Goal: Task Accomplishment & Management: Complete application form

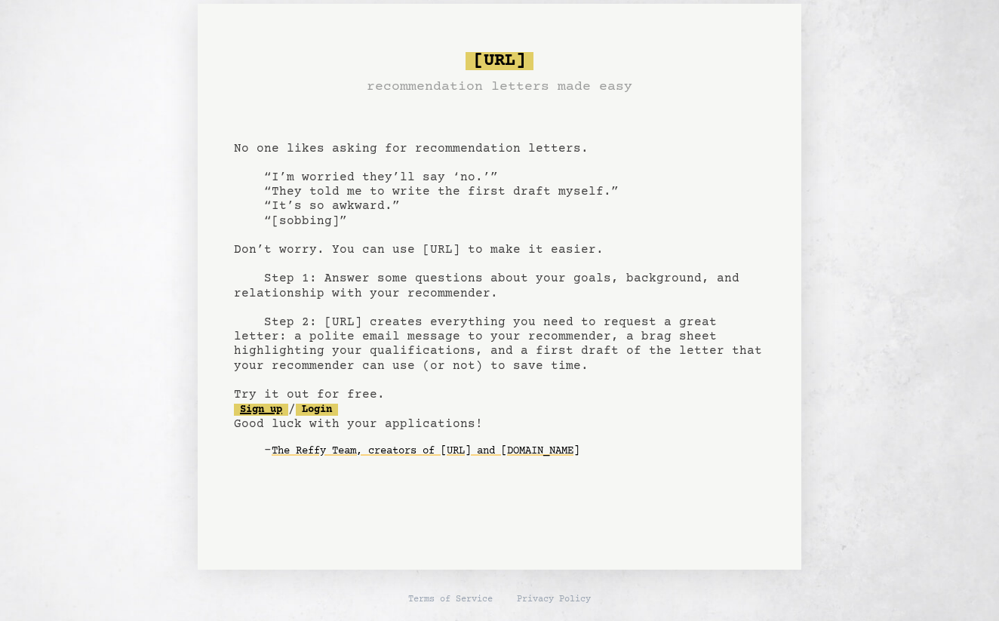
click at [271, 404] on link "Sign up" at bounding box center [261, 410] width 54 height 12
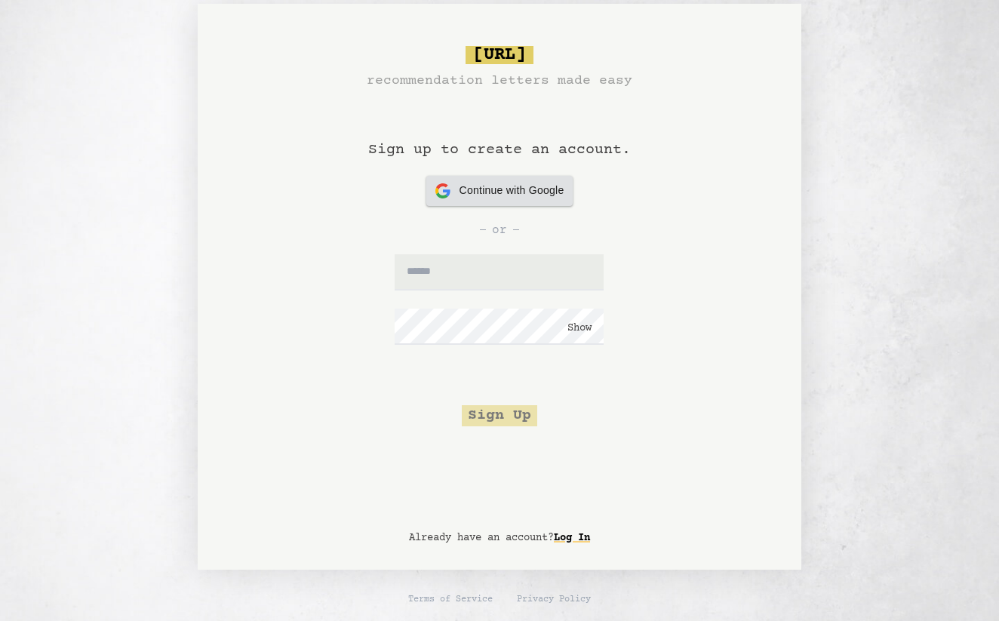
click at [514, 200] on div "Continue with Google Continue with Google" at bounding box center [499, 191] width 129 height 30
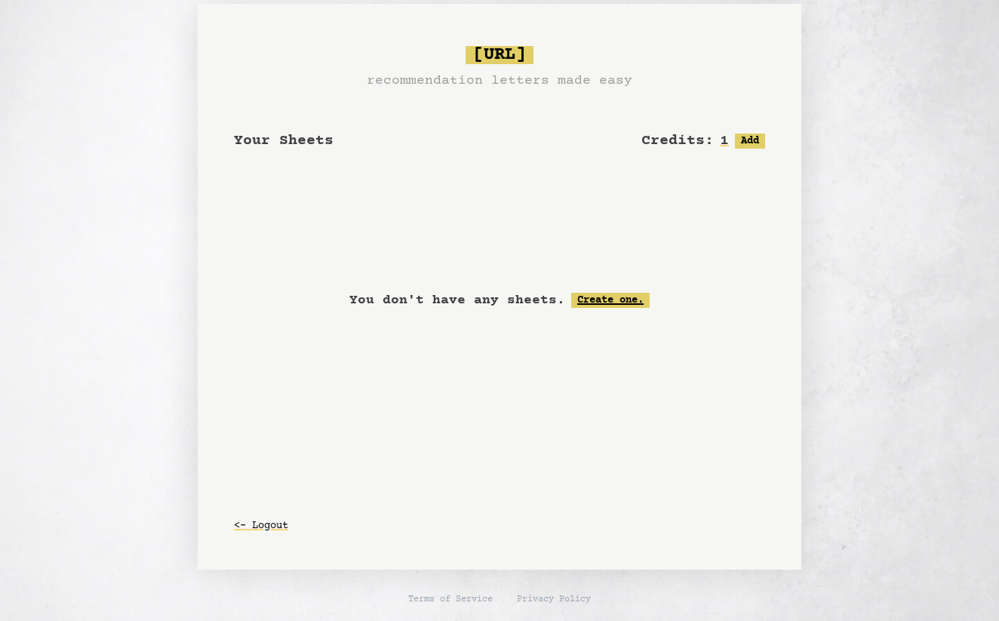
click at [613, 297] on link "Create one." at bounding box center [610, 300] width 78 height 15
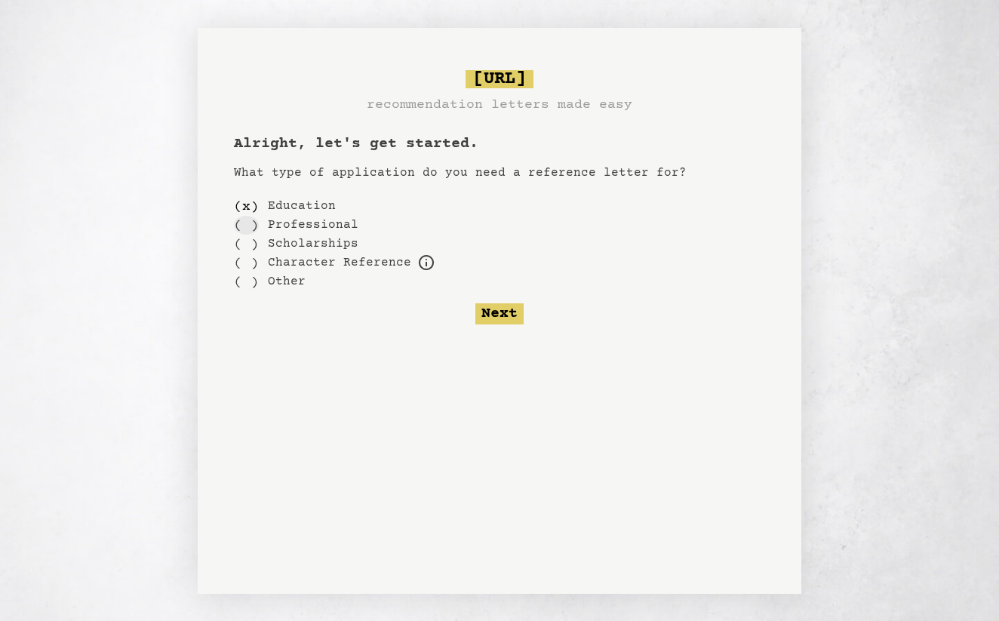
click at [244, 223] on div "( )" at bounding box center [246, 225] width 25 height 19
click at [244, 203] on div "( )" at bounding box center [246, 206] width 25 height 19
click at [510, 308] on button "Next" at bounding box center [499, 313] width 48 height 21
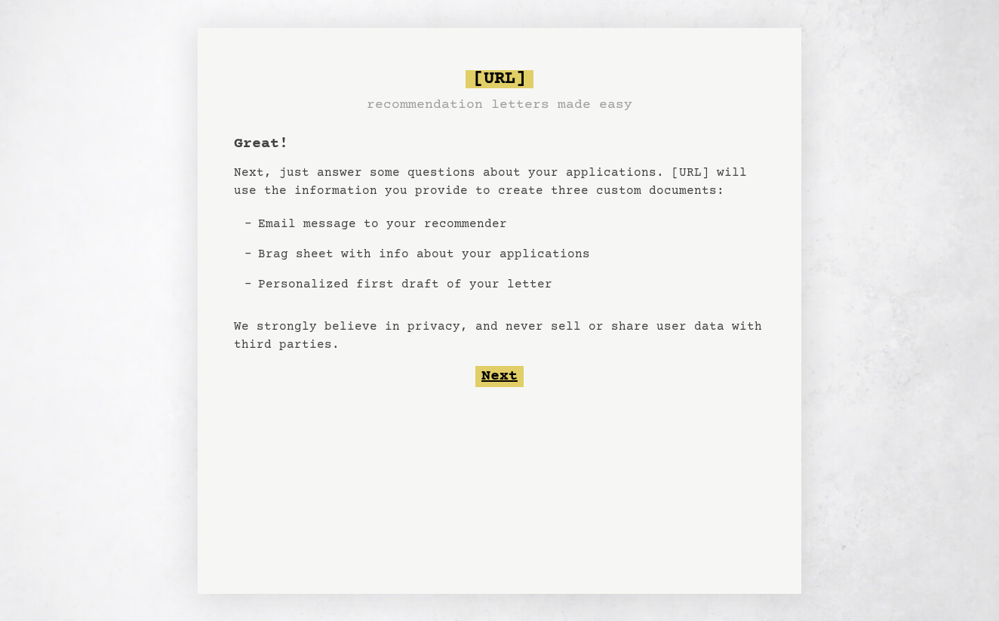
click at [496, 370] on button "Next" at bounding box center [499, 376] width 48 height 21
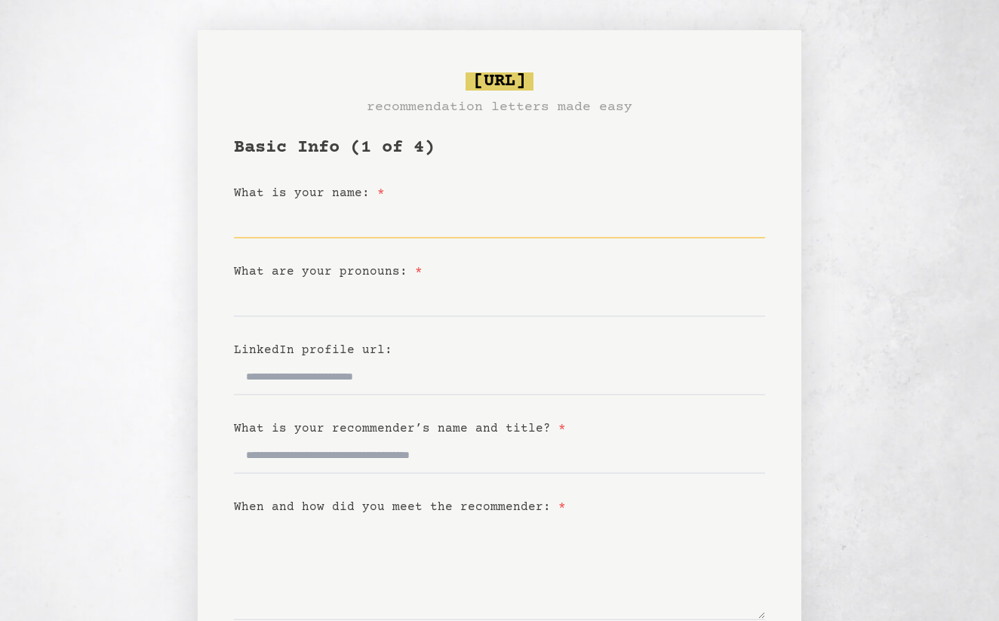
click at [508, 220] on input "What is your name: *" at bounding box center [499, 220] width 531 height 36
type input "**********"
click at [490, 298] on input "What are your pronouns: *" at bounding box center [499, 299] width 531 height 36
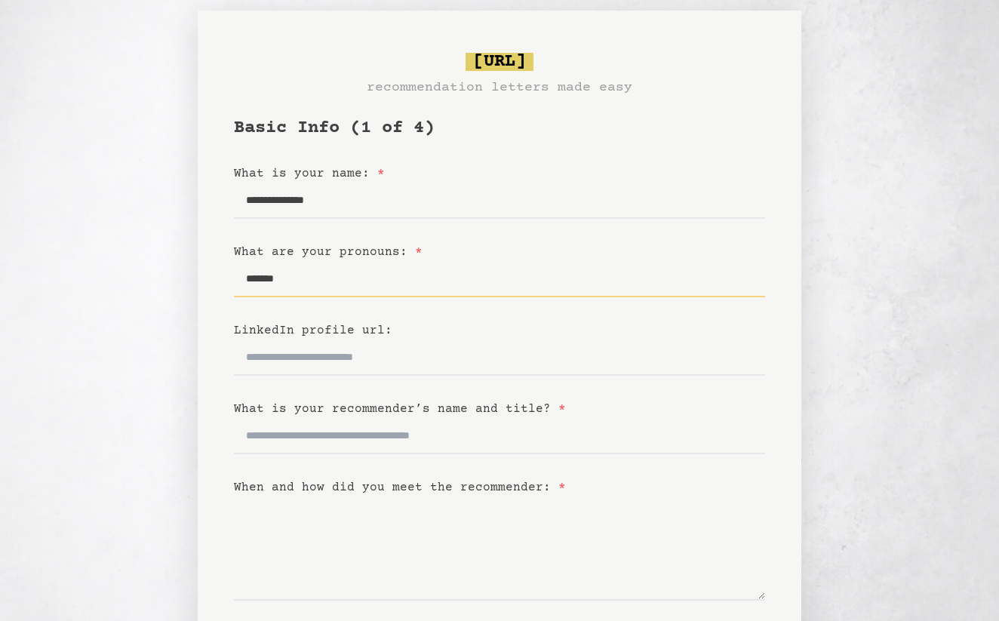
scroll to position [29, 0]
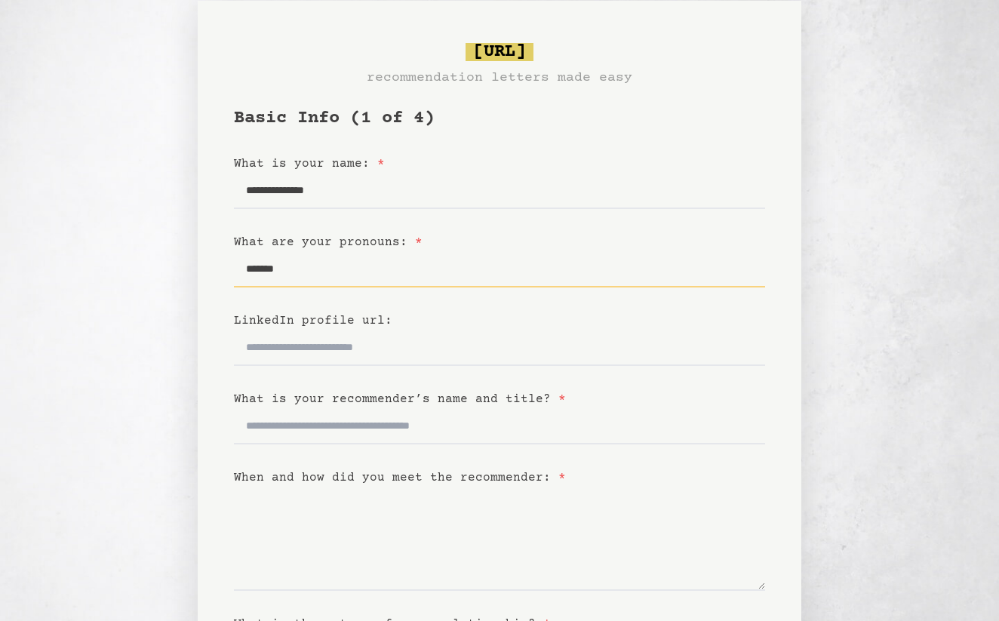
type input "*******"
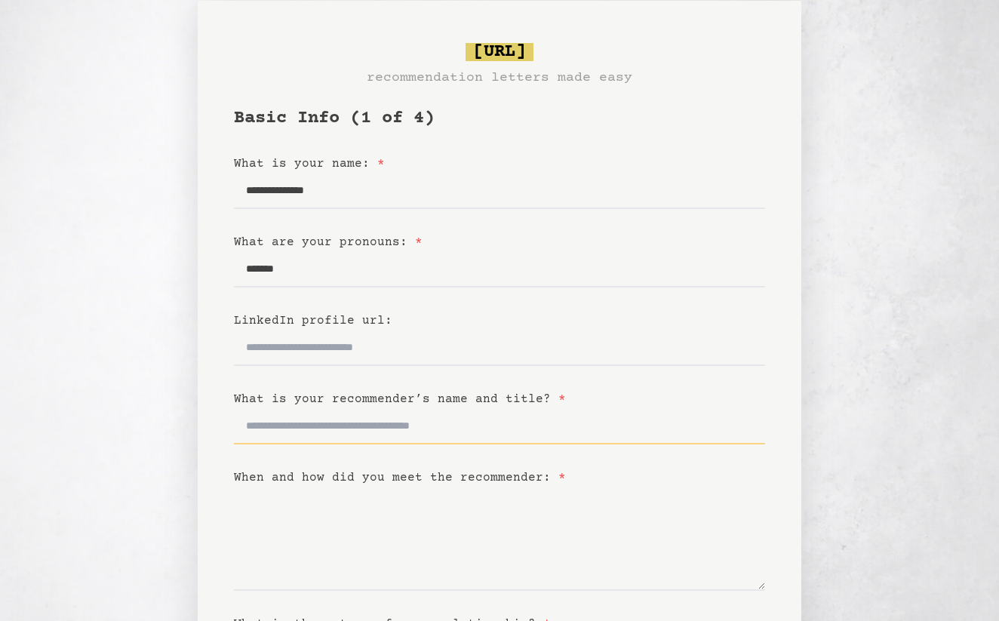
click at [461, 434] on input "What is your recommender’s name and title? *" at bounding box center [499, 426] width 531 height 36
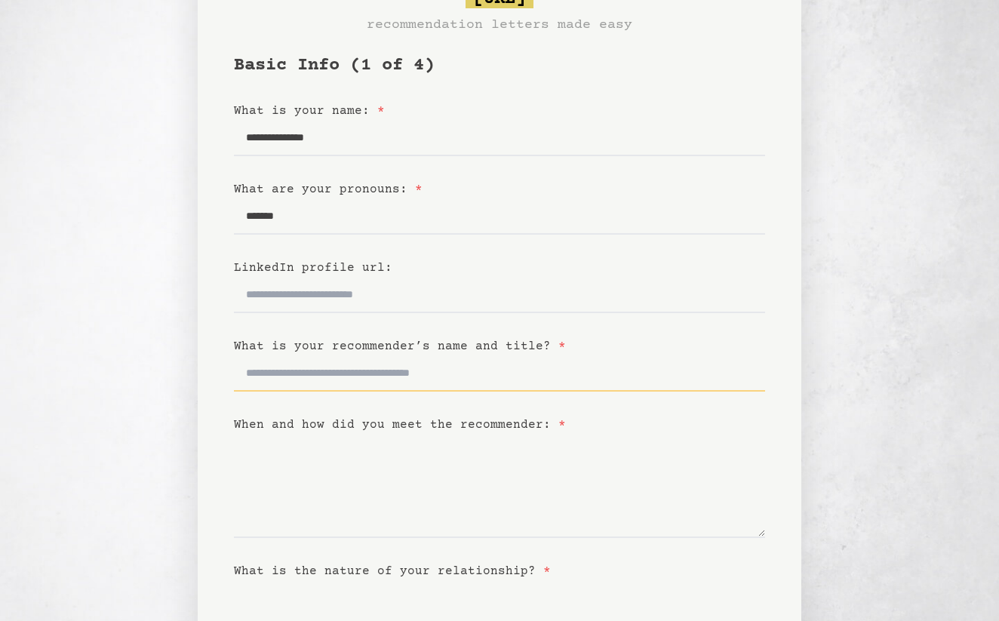
scroll to position [84, 0]
type input "*"
type input "**********"
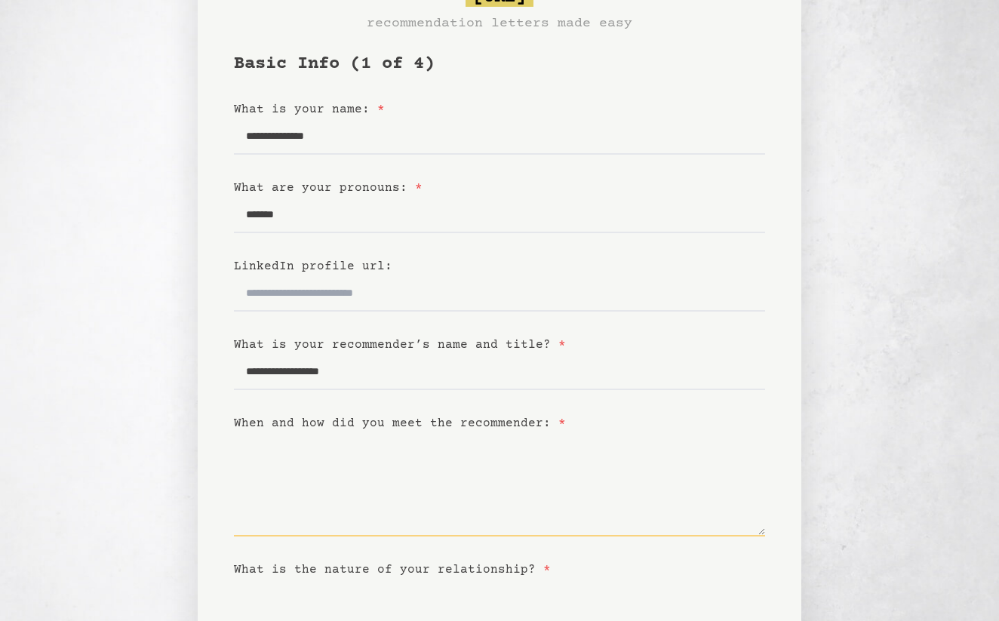
click at [442, 509] on textarea "When and how did you meet the recommender: *" at bounding box center [499, 484] width 531 height 104
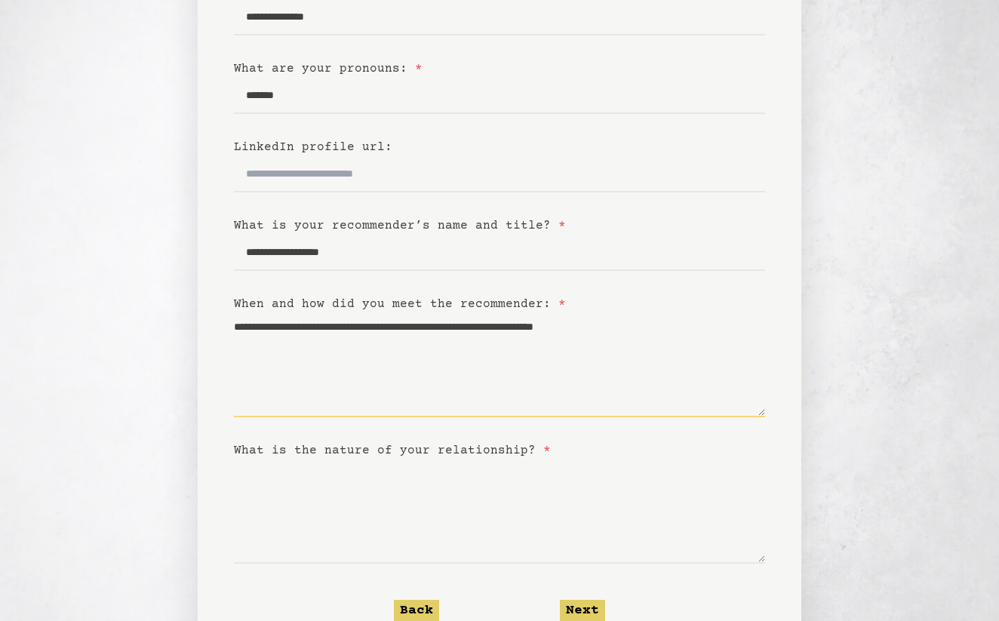
scroll to position [229, 0]
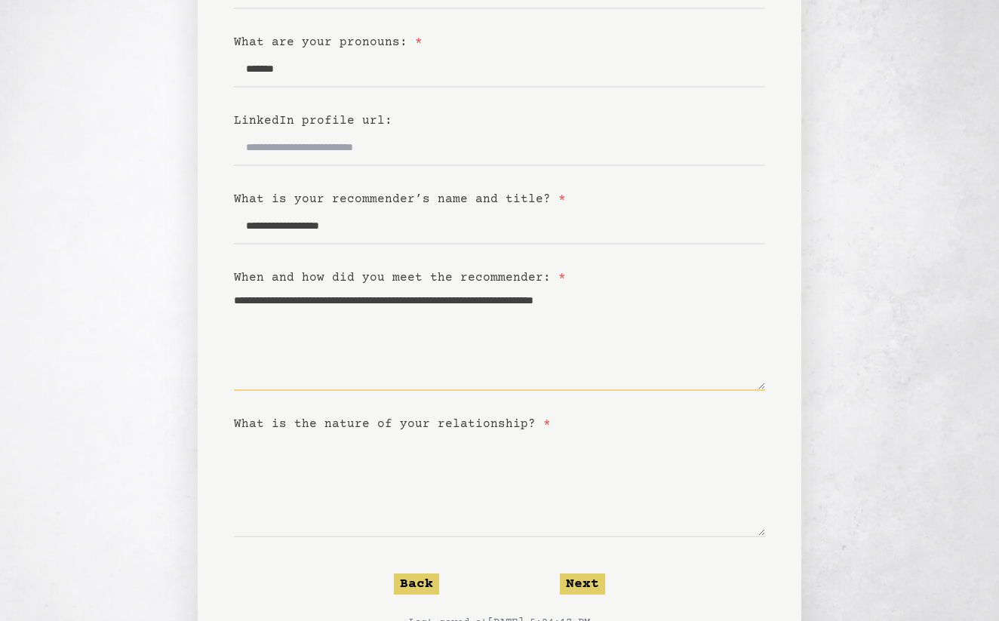
type textarea "**********"
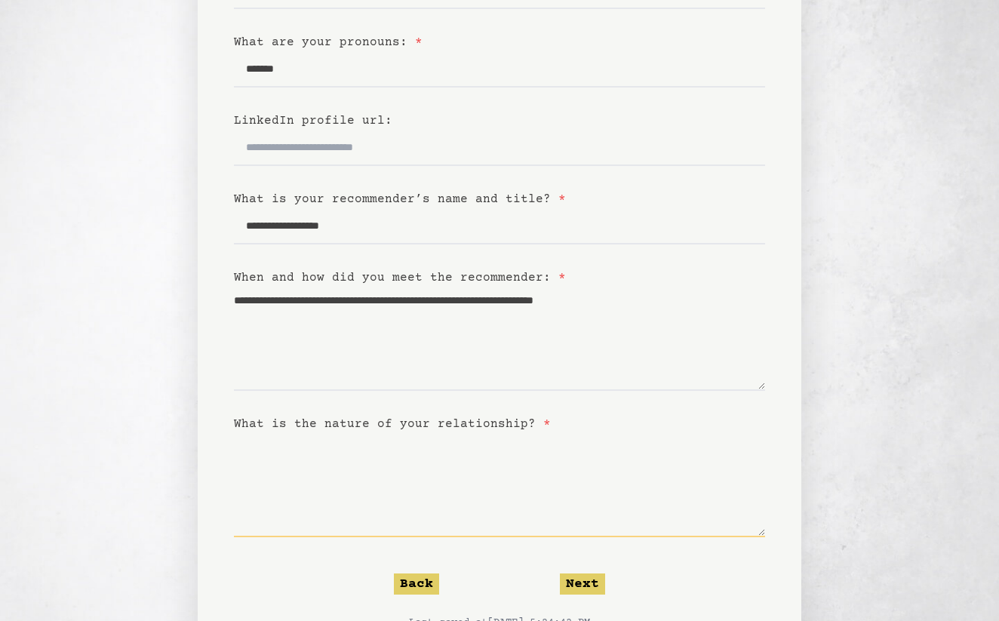
click at [480, 527] on textarea "What is the nature of your relationship? *" at bounding box center [499, 485] width 531 height 104
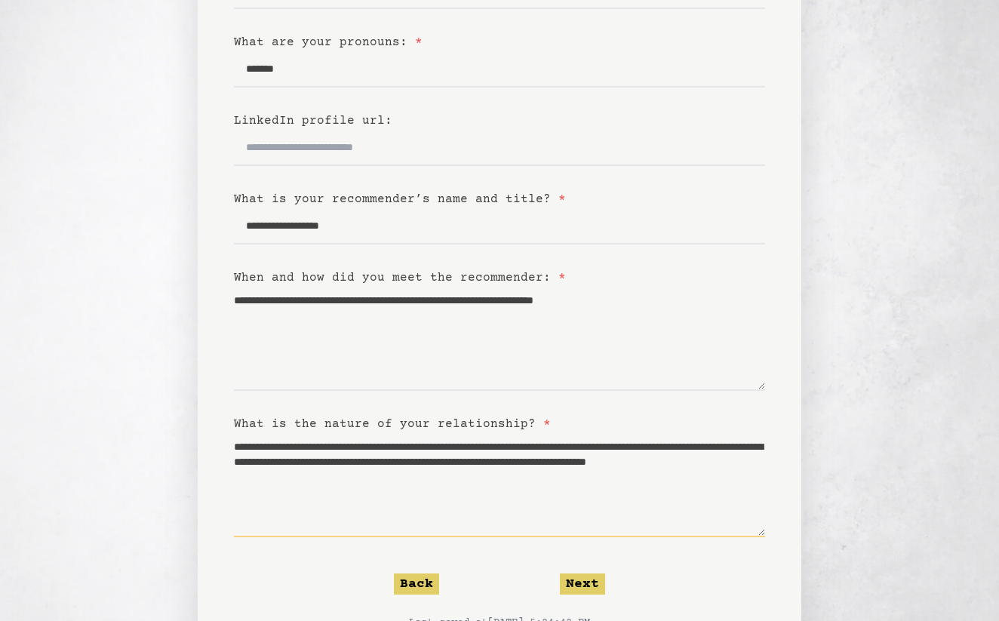
type textarea "**********"
click at [579, 585] on button "Next" at bounding box center [582, 583] width 45 height 21
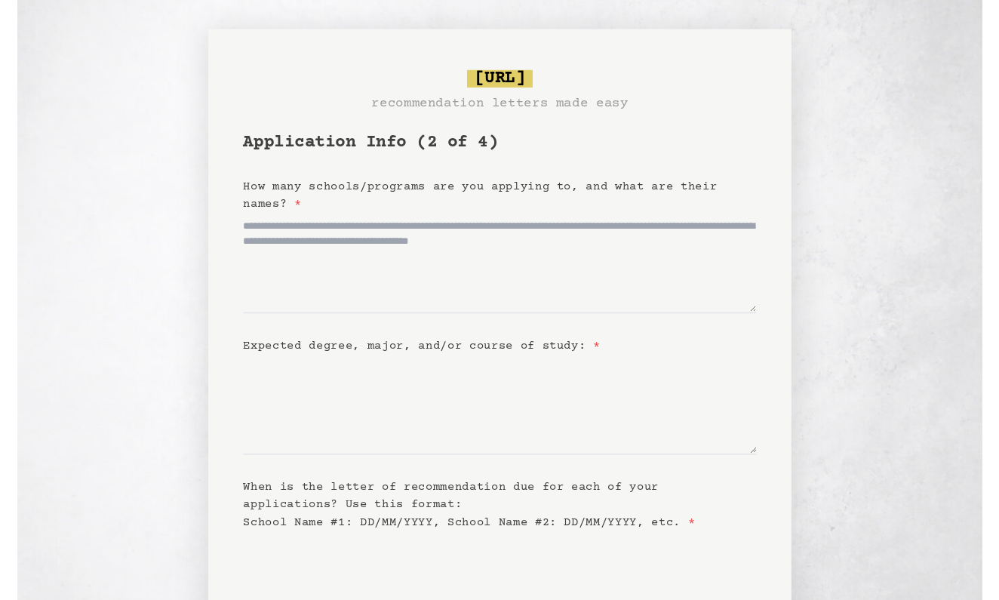
scroll to position [0, 0]
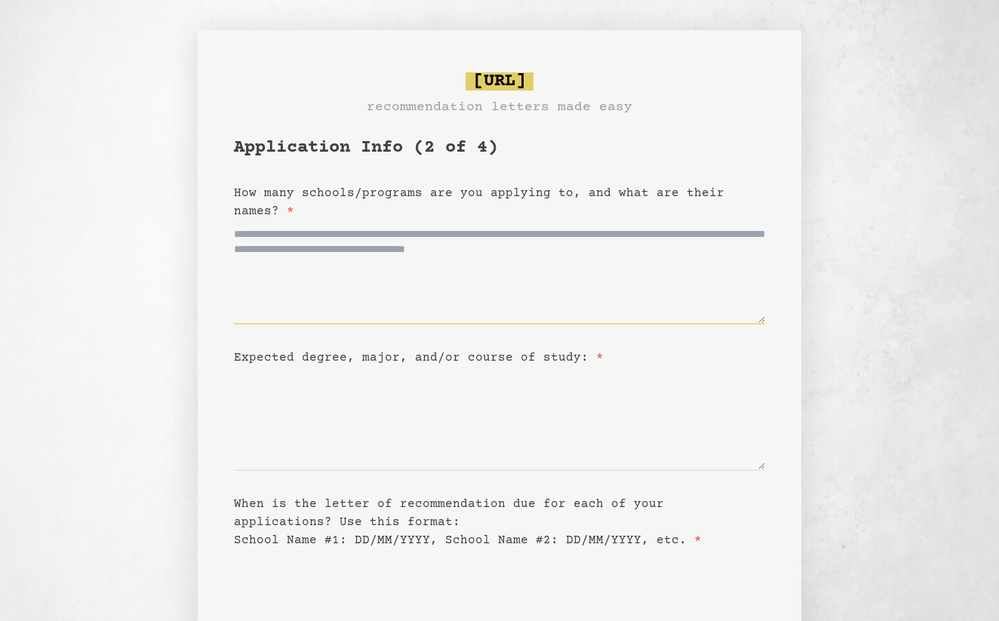
click at [503, 303] on textarea "How many schools/programs are you applying to, and what are their names? *" at bounding box center [499, 272] width 531 height 104
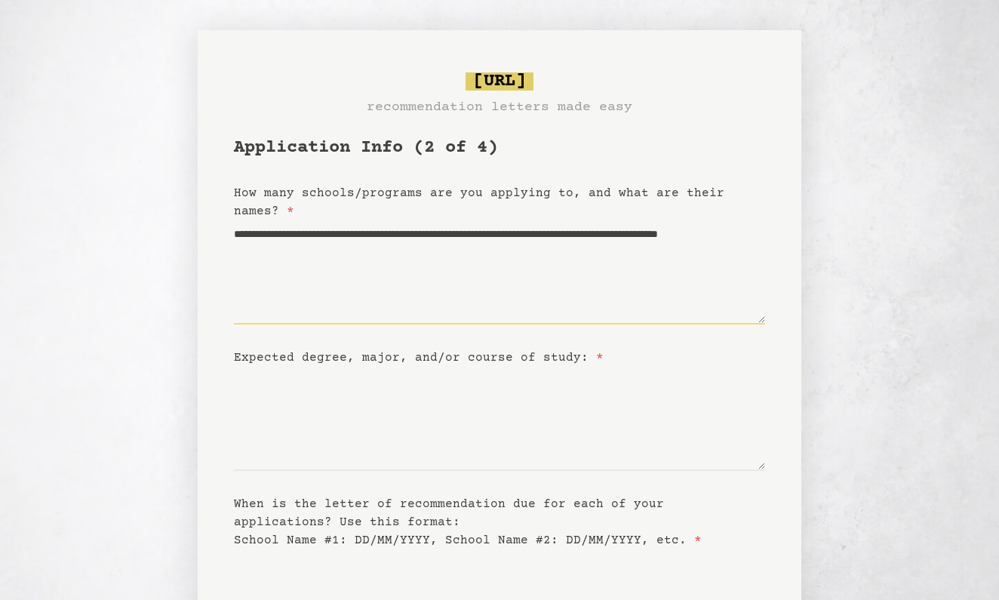
type textarea "**********"
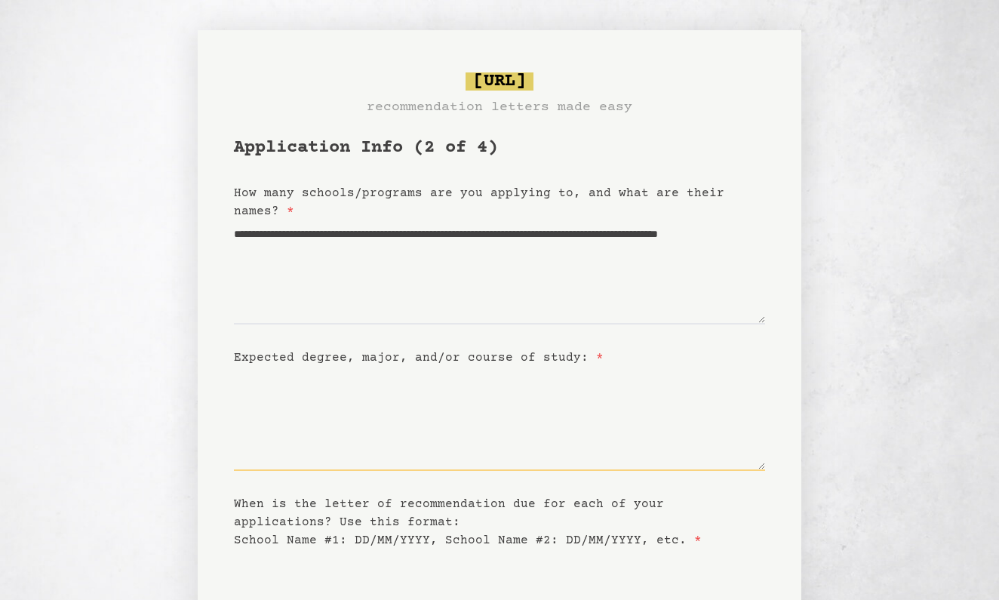
click at [321, 466] on textarea "Expected degree, major, and/or course of study: *" at bounding box center [499, 419] width 531 height 104
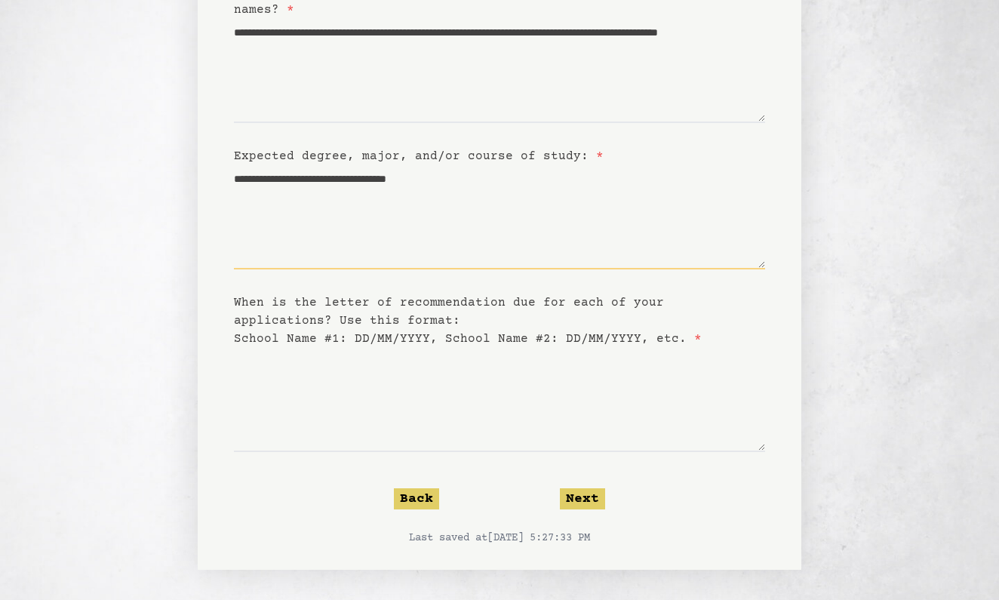
scroll to position [201, 0]
type textarea "**********"
click at [392, 423] on textarea "When is the letter of recommendation due for each of your applications? Use thi…" at bounding box center [499, 400] width 531 height 104
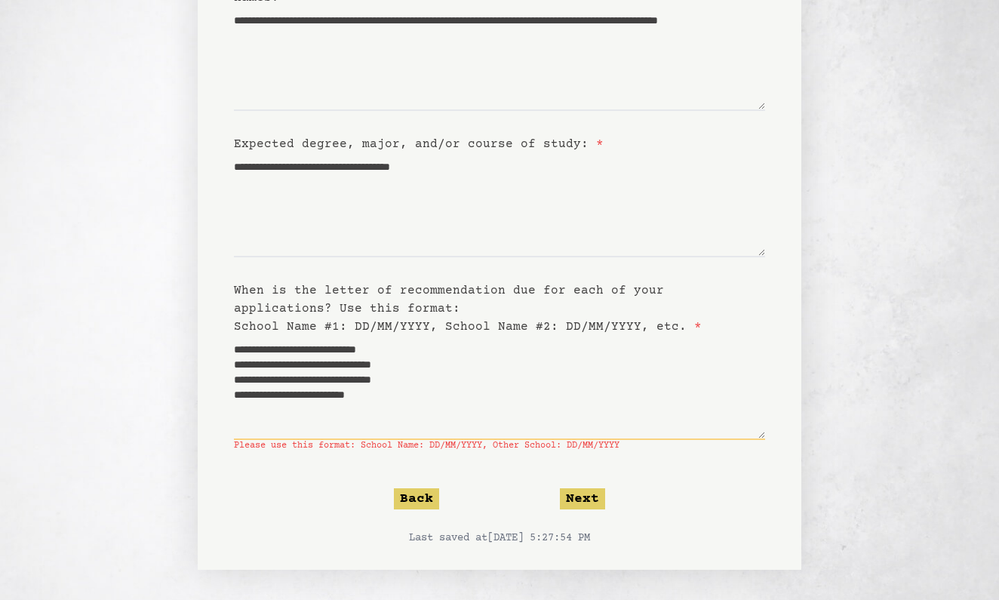
scroll to position [213, 0]
type textarea "**********"
click at [605, 499] on div "Back Next" at bounding box center [499, 498] width 531 height 21
click at [597, 499] on button "Next" at bounding box center [582, 498] width 45 height 21
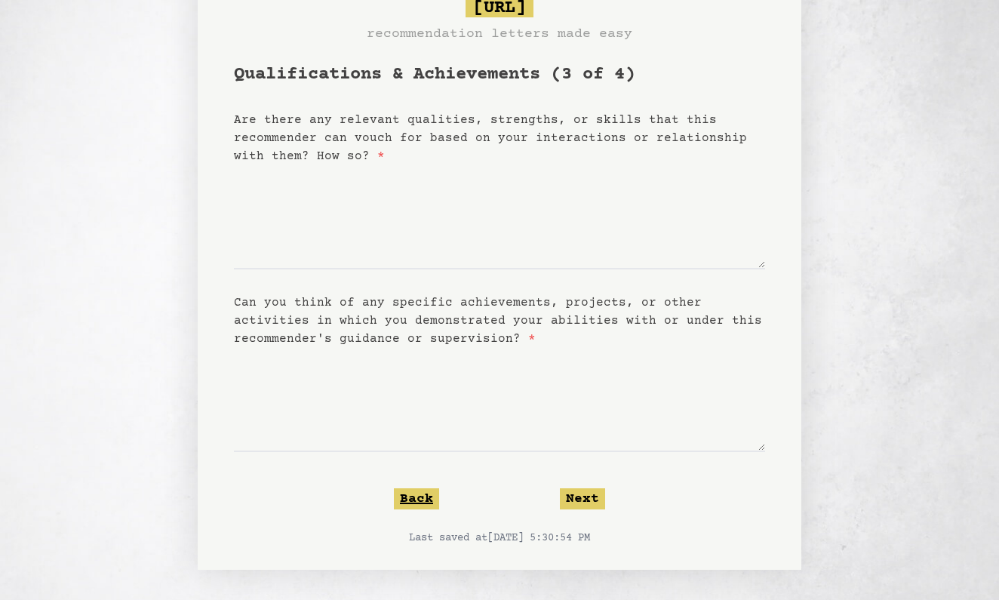
click at [416, 504] on button "Back" at bounding box center [416, 498] width 45 height 21
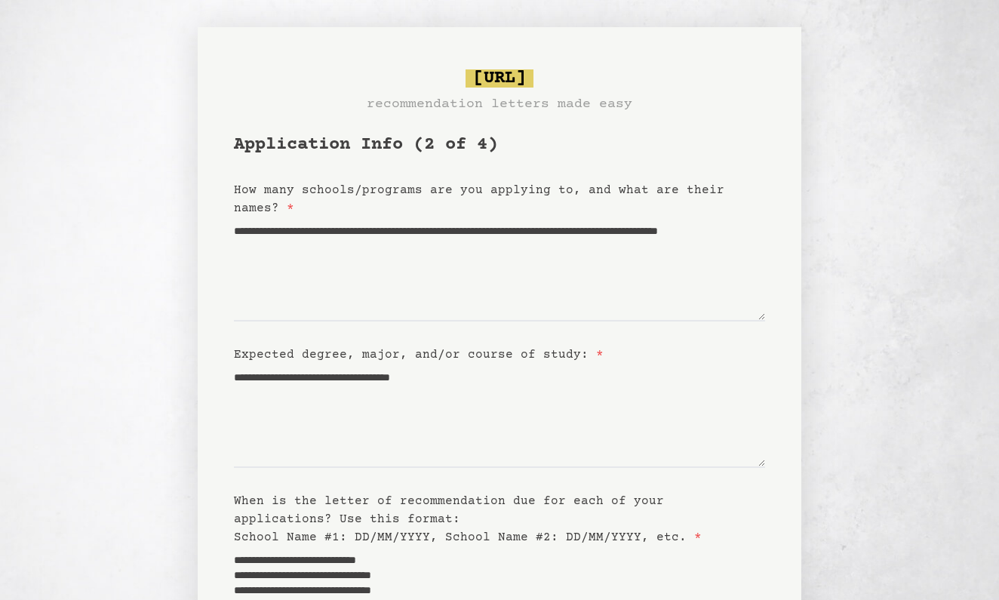
scroll to position [0, 0]
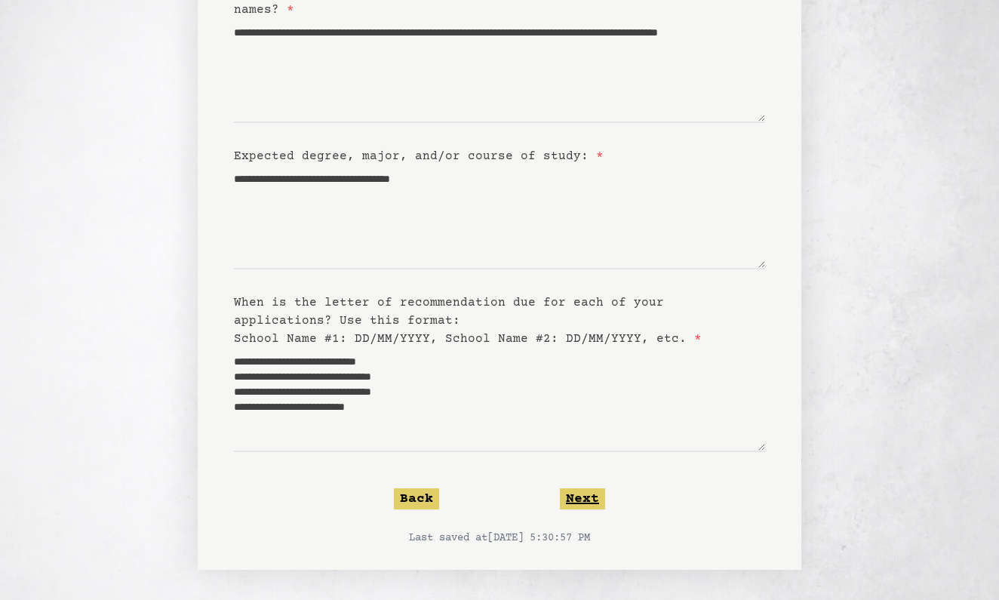
click at [585, 499] on button "Next" at bounding box center [582, 498] width 45 height 21
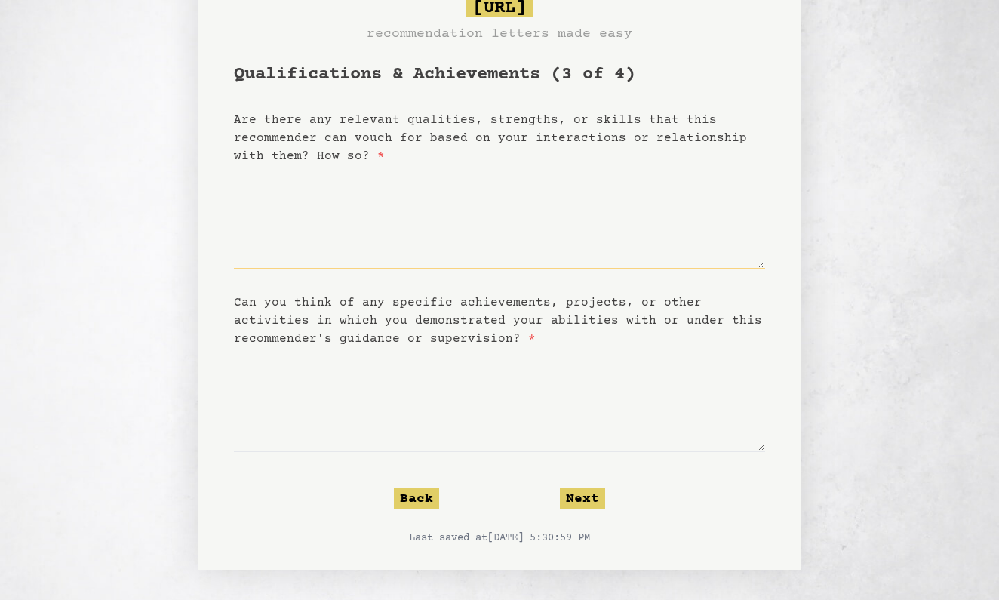
click at [631, 254] on textarea "Are there any relevant qualities, strengths, or skills that this recommender ca…" at bounding box center [499, 217] width 531 height 104
click at [595, 480] on form "Qualifications & Achievements (3 of 4) Are there any relevant qualities, streng…" at bounding box center [499, 304] width 531 height 483
click at [589, 489] on button "Next" at bounding box center [582, 498] width 45 height 21
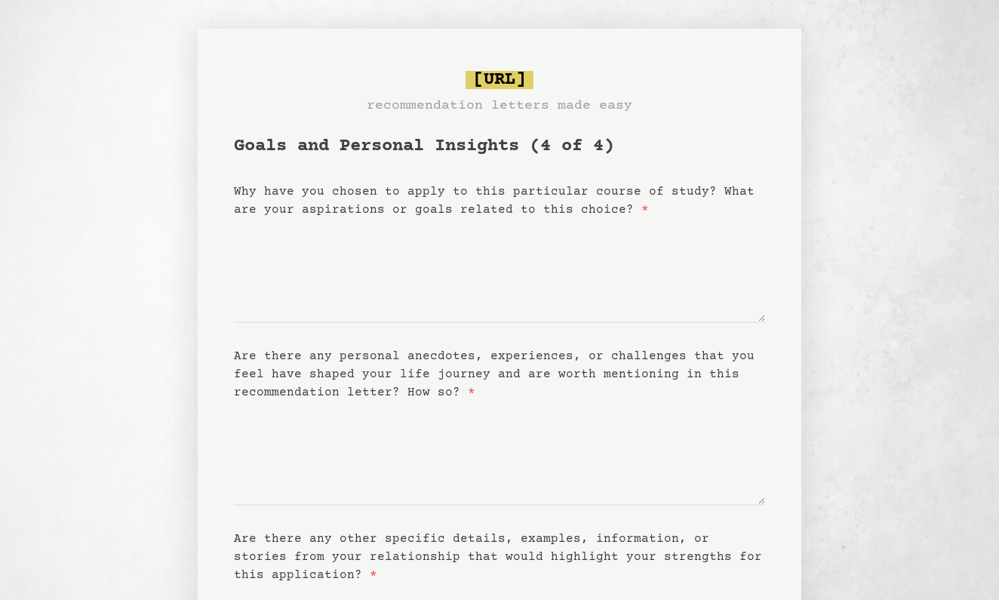
scroll to position [0, 0]
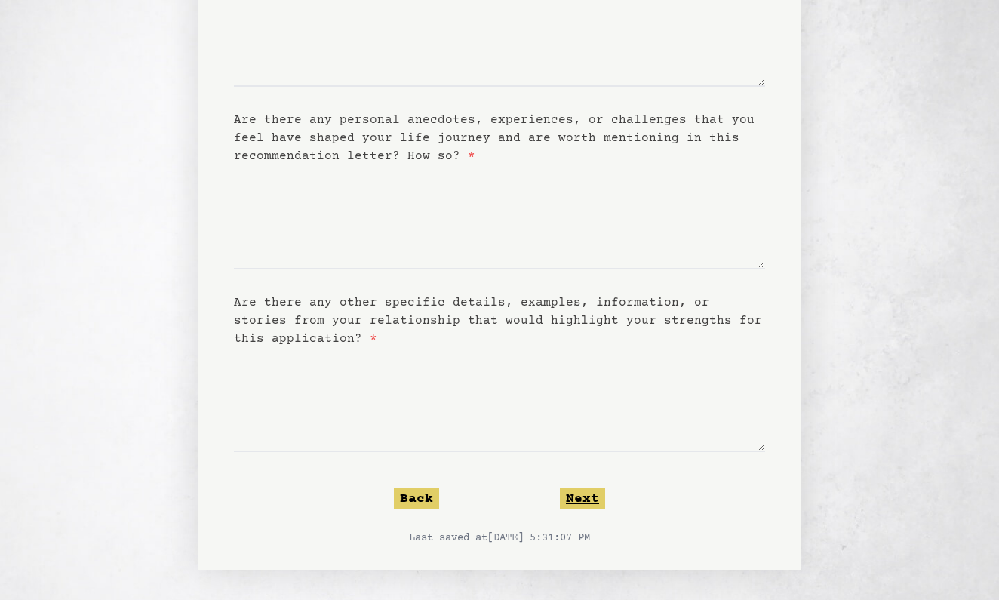
click at [582, 506] on button "Next" at bounding box center [582, 498] width 45 height 21
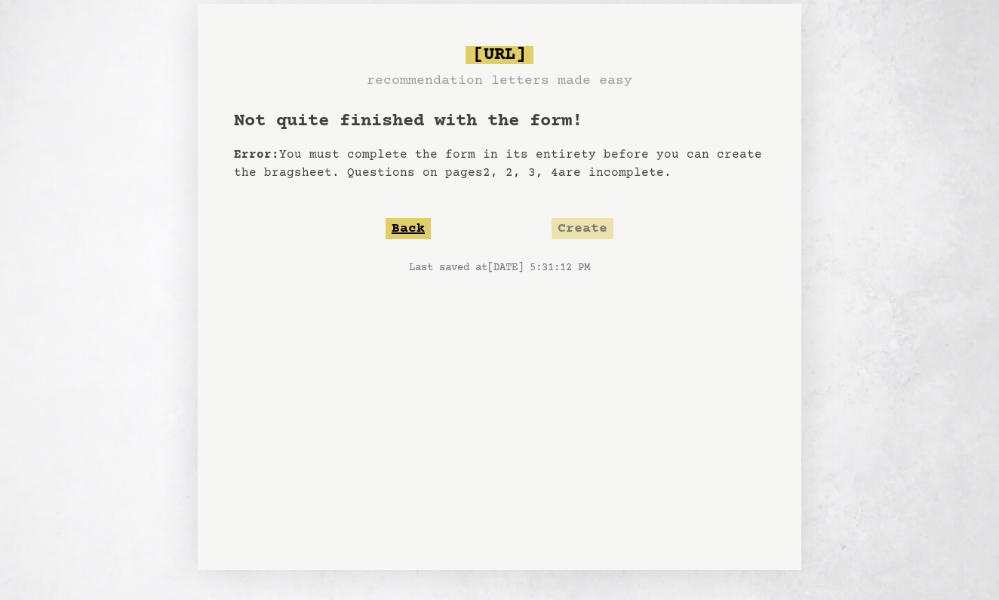
click at [409, 226] on button "Back" at bounding box center [407, 228] width 45 height 21
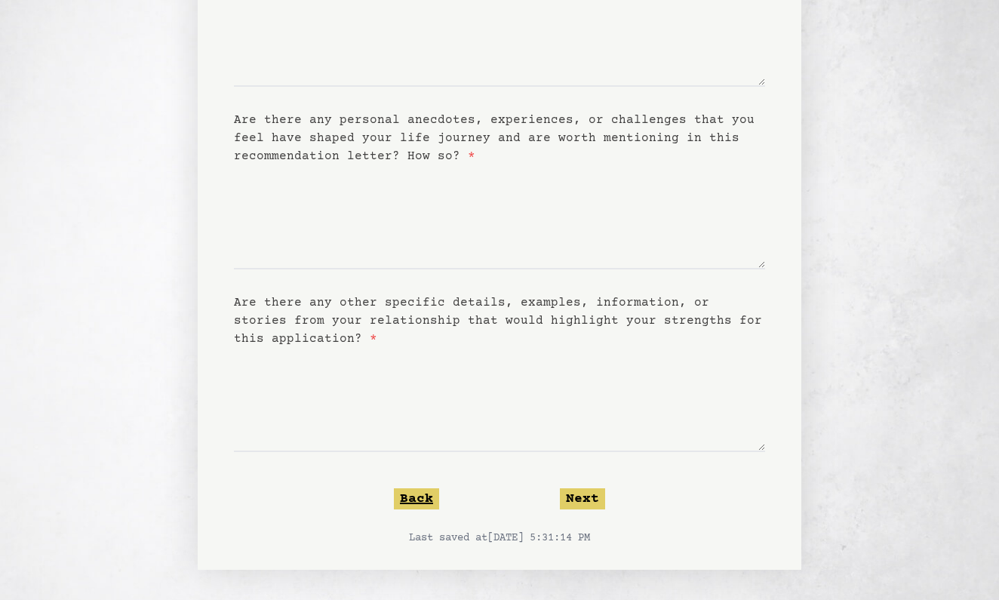
click at [410, 501] on button "Back" at bounding box center [416, 498] width 45 height 21
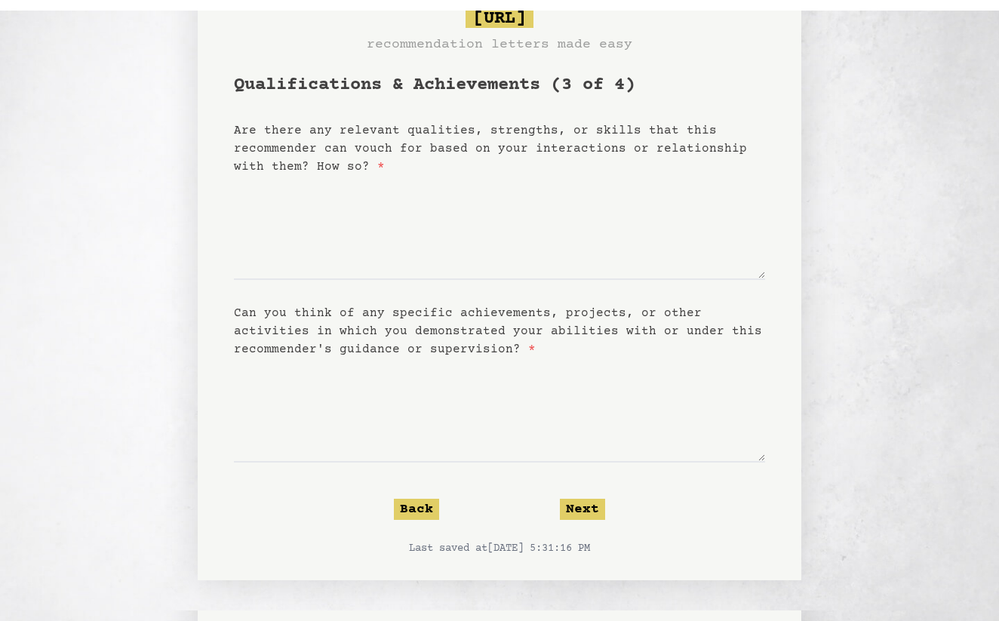
scroll to position [52, 0]
